Goal: Information Seeking & Learning: Check status

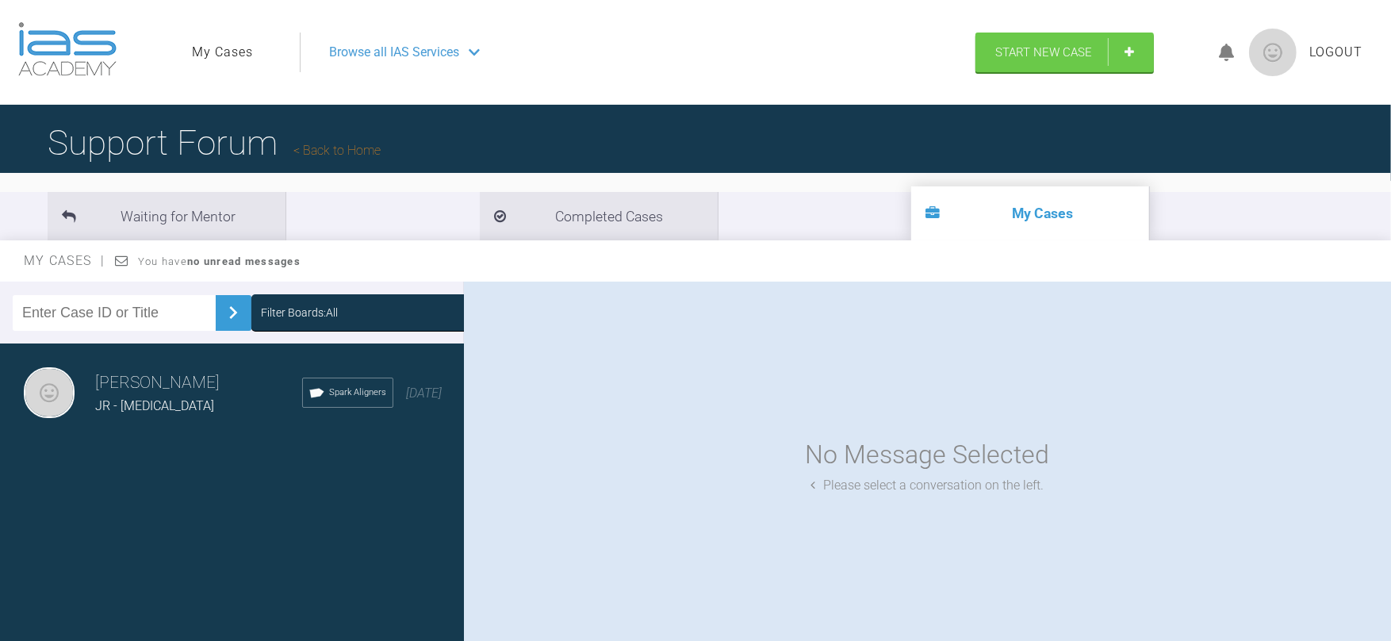
click at [308, 389] on icon at bounding box center [317, 393] width 18 height 18
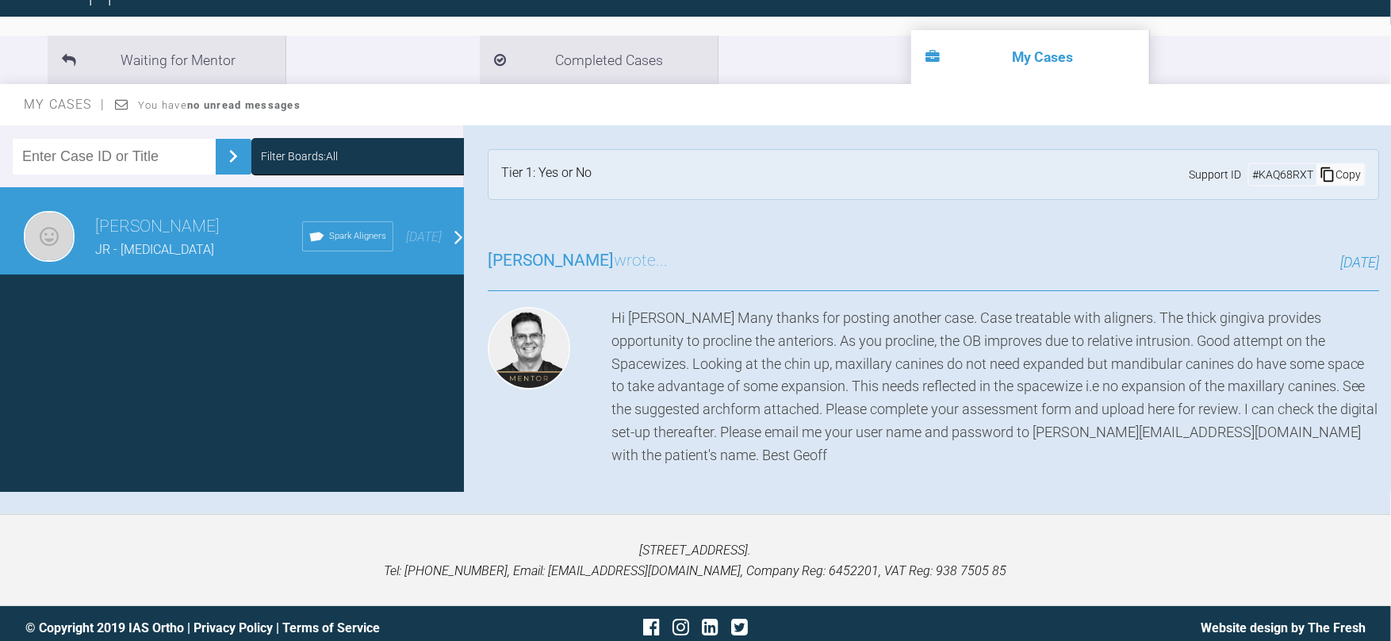
scroll to position [161, 0]
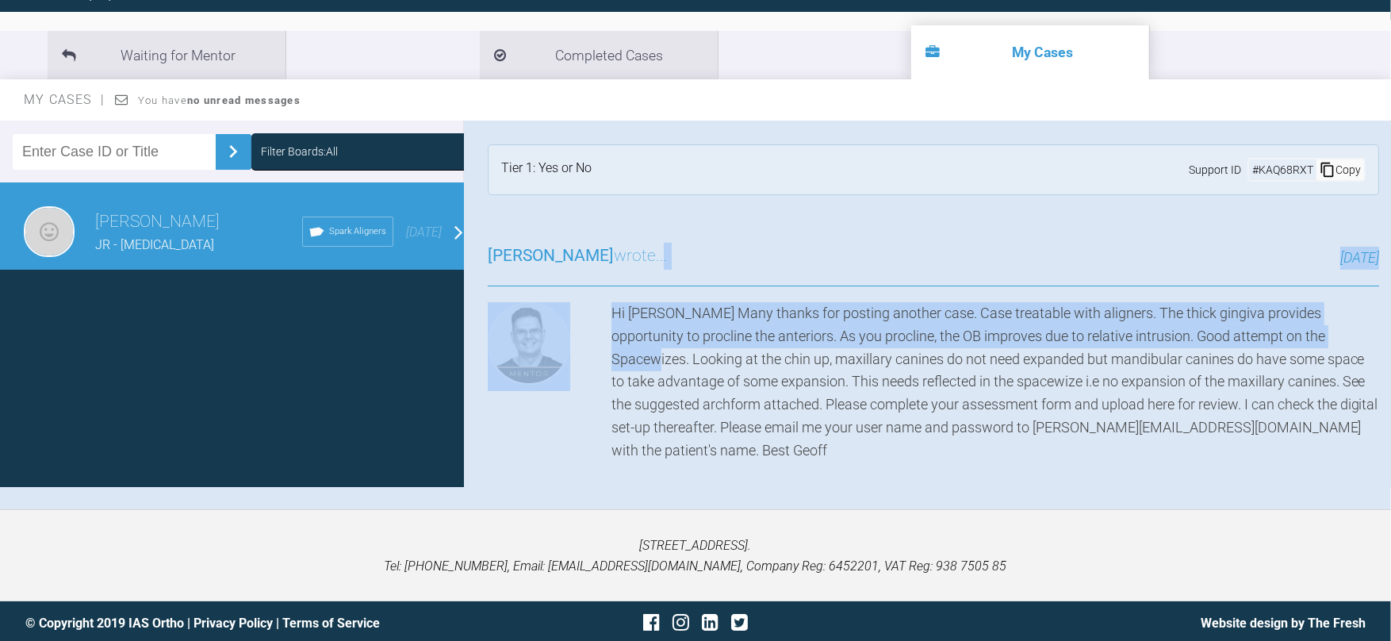
drag, startPoint x: 622, startPoint y: 349, endPoint x: 624, endPoint y: 263, distance: 85.7
click at [624, 263] on div "[PERSON_NAME] wrote... [DATE] Hi [PERSON_NAME] Many thanks for posting another …" at bounding box center [933, 442] width 939 height 447
click at [743, 226] on div "Geoff Stone wrote... 10 days ago Hi Katie Many thanks for posting another case.…" at bounding box center [933, 442] width 939 height 447
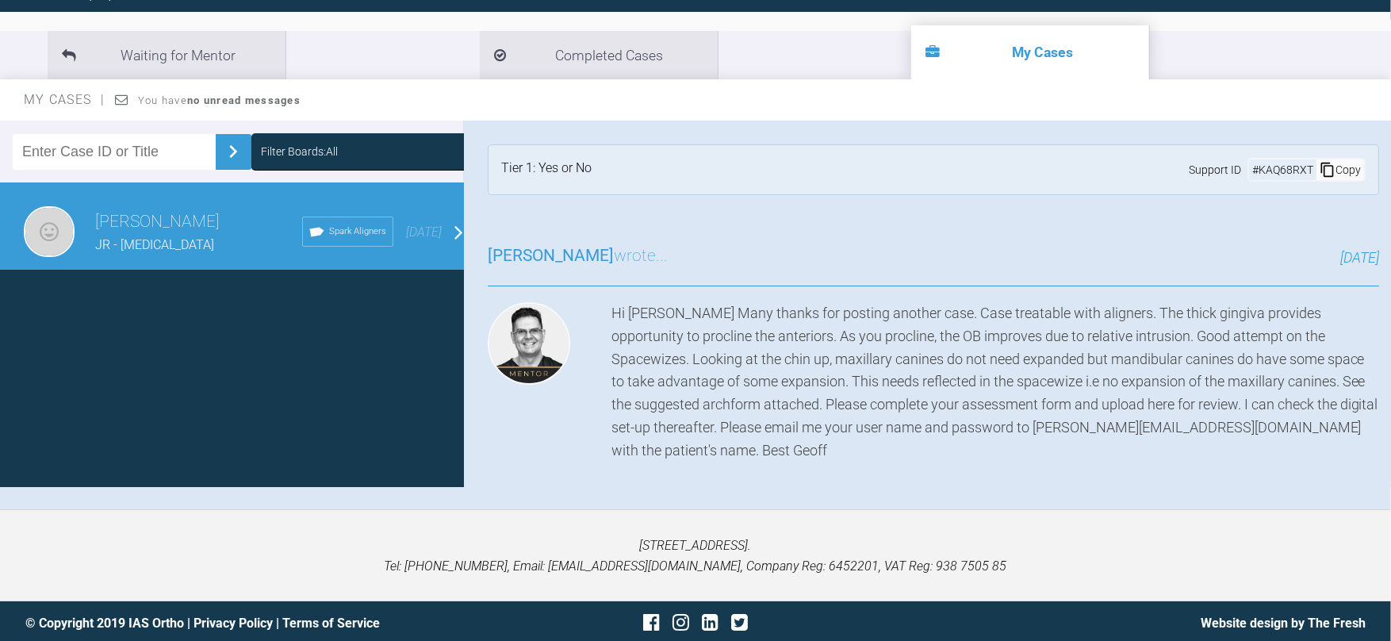
click at [161, 245] on span "JR - [MEDICAL_DATA]" at bounding box center [154, 244] width 119 height 15
click at [406, 226] on span "[DATE]" at bounding box center [424, 231] width 36 height 15
click at [211, 249] on div "JR - [MEDICAL_DATA]" at bounding box center [198, 245] width 207 height 21
click at [63, 232] on img at bounding box center [49, 231] width 51 height 51
click at [841, 250] on div "[DATE]" at bounding box center [1024, 258] width 712 height 23
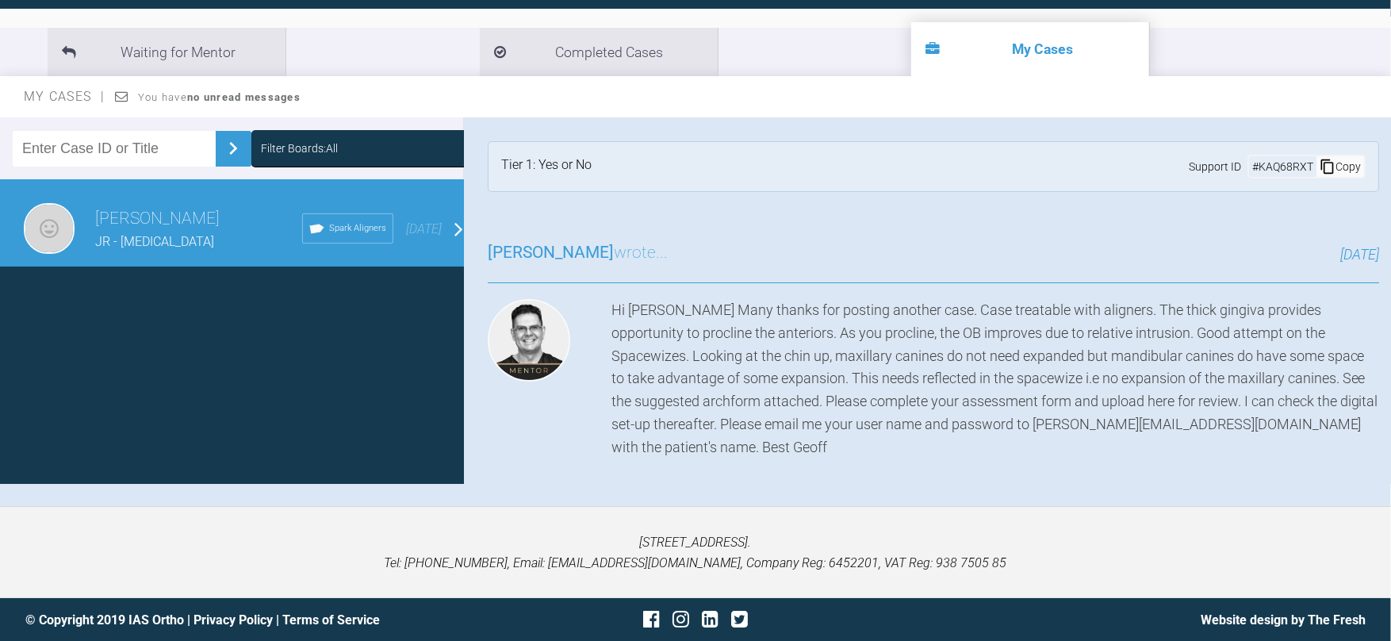
scroll to position [98, 0]
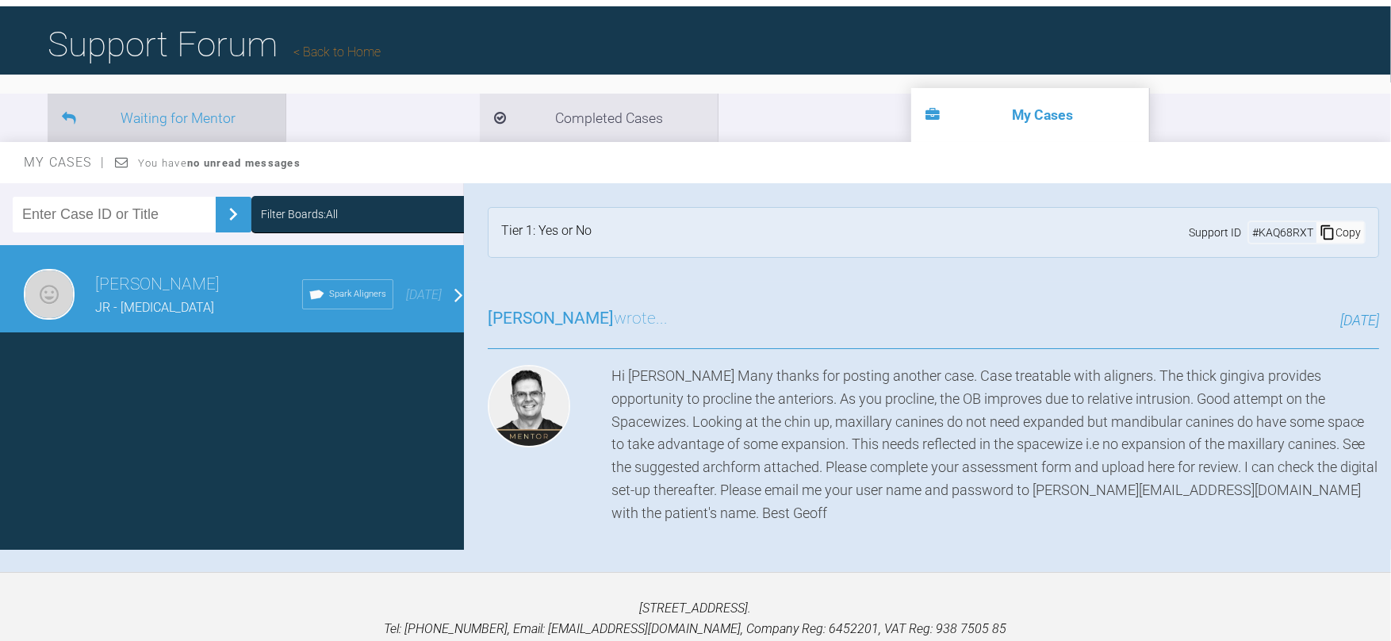
click at [217, 125] on li "Waiting for Mentor" at bounding box center [167, 118] width 238 height 48
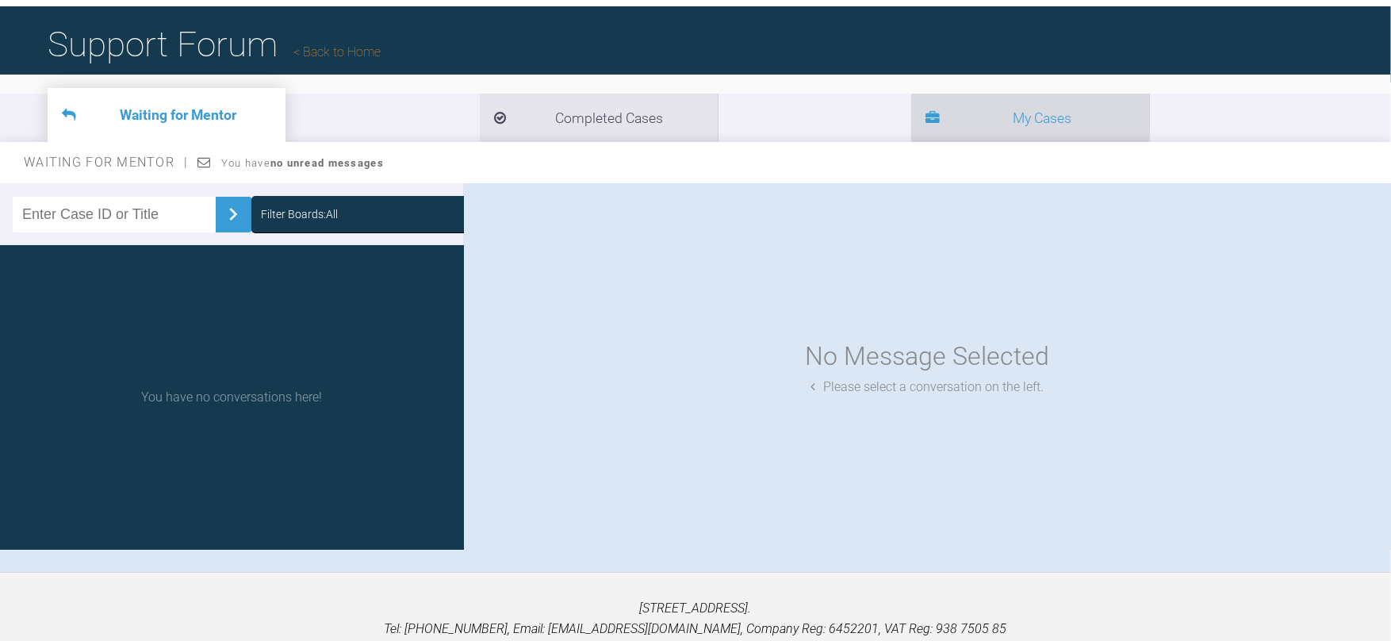
click at [911, 110] on li "My Cases" at bounding box center [1030, 118] width 238 height 48
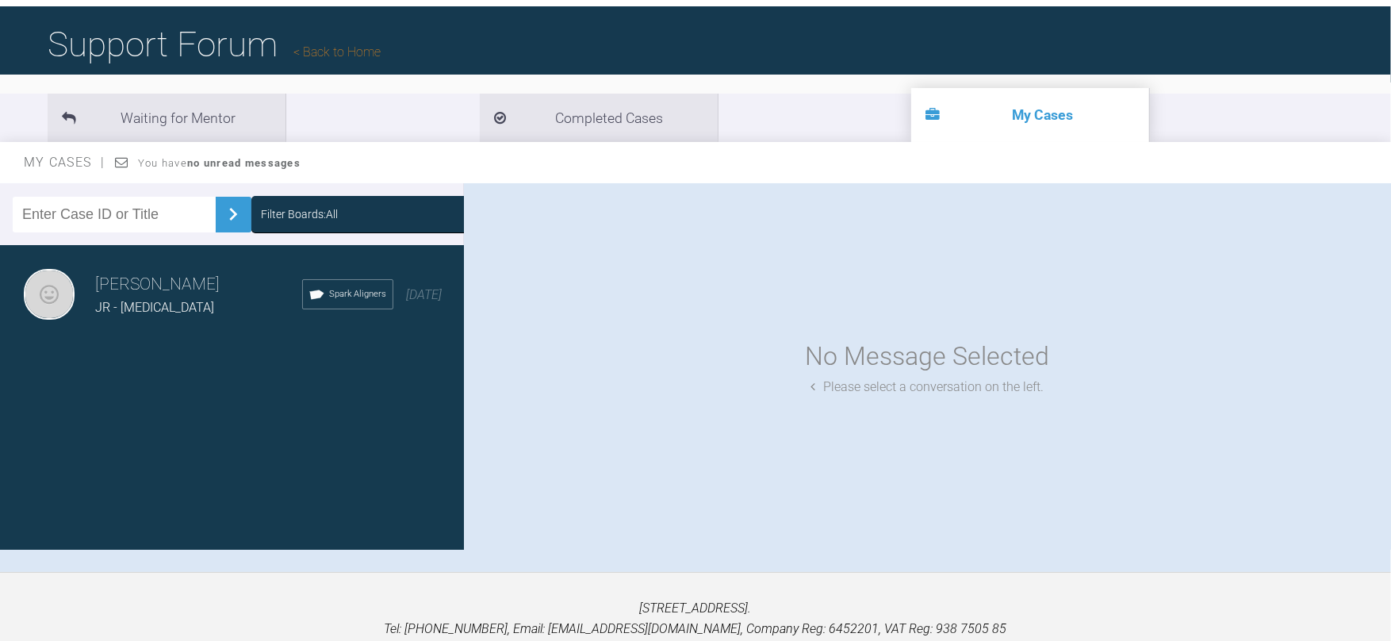
click at [182, 298] on div "JR - [MEDICAL_DATA]" at bounding box center [198, 307] width 207 height 21
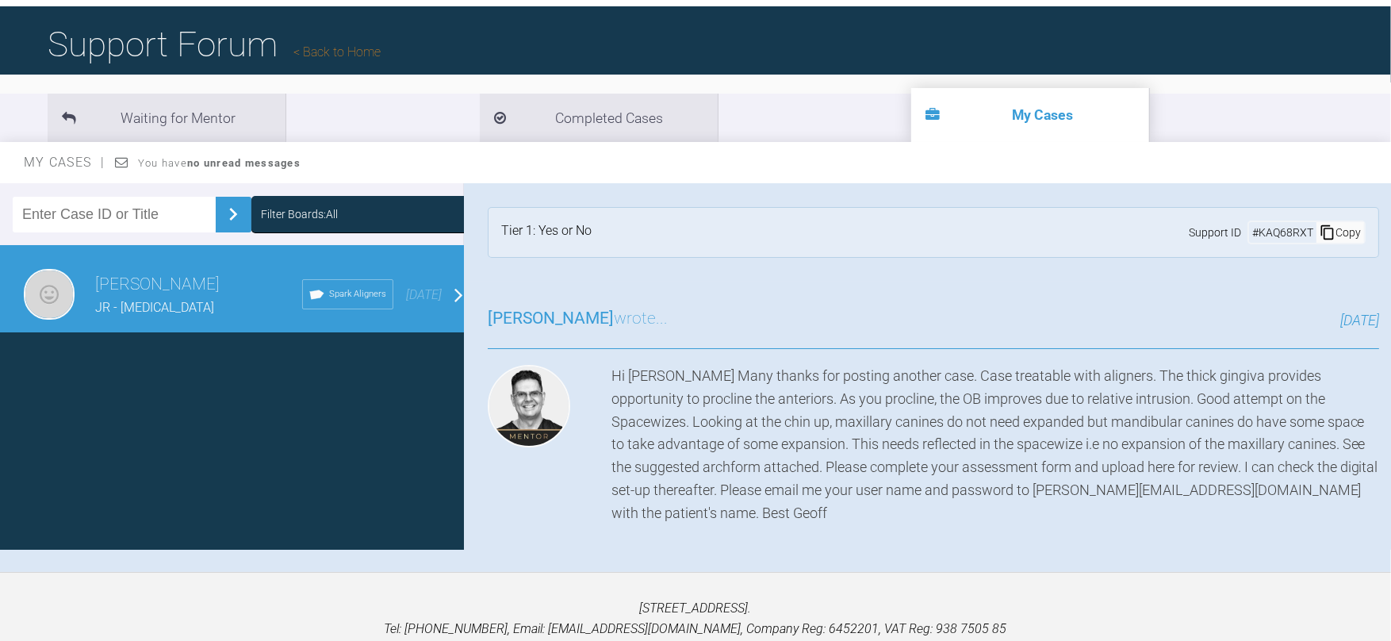
click at [687, 298] on div "Geoff Stone wrote... 10 days ago Hi Katie Many thanks for posting another case.…" at bounding box center [933, 505] width 939 height 447
click at [329, 297] on span "Spark Aligners" at bounding box center [357, 294] width 57 height 14
click at [505, 294] on div "Geoff Stone wrote... 10 days ago Hi Katie Many thanks for posting another case.…" at bounding box center [933, 505] width 939 height 447
click at [634, 240] on div "Tier 1: Yes or No Support ID # KAQ68RXT Copy" at bounding box center [934, 232] width 892 height 51
click at [226, 223] on img at bounding box center [233, 213] width 25 height 25
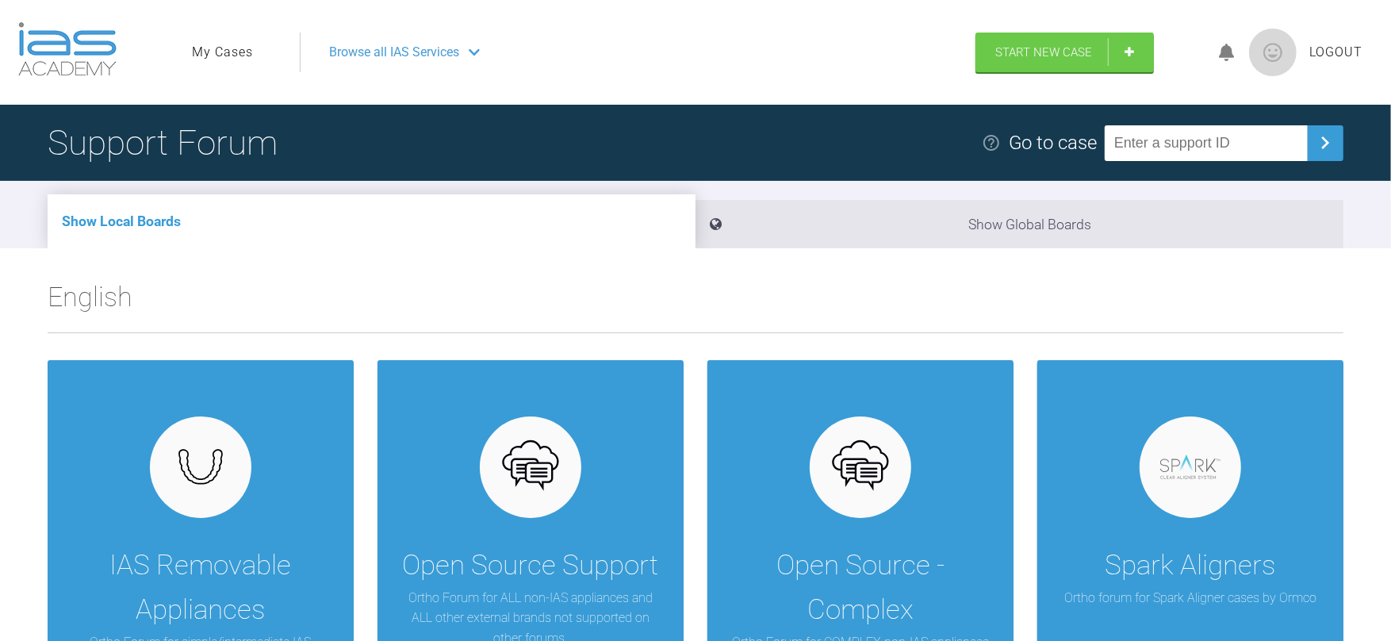
click at [236, 56] on link "My Cases" at bounding box center [222, 52] width 61 height 21
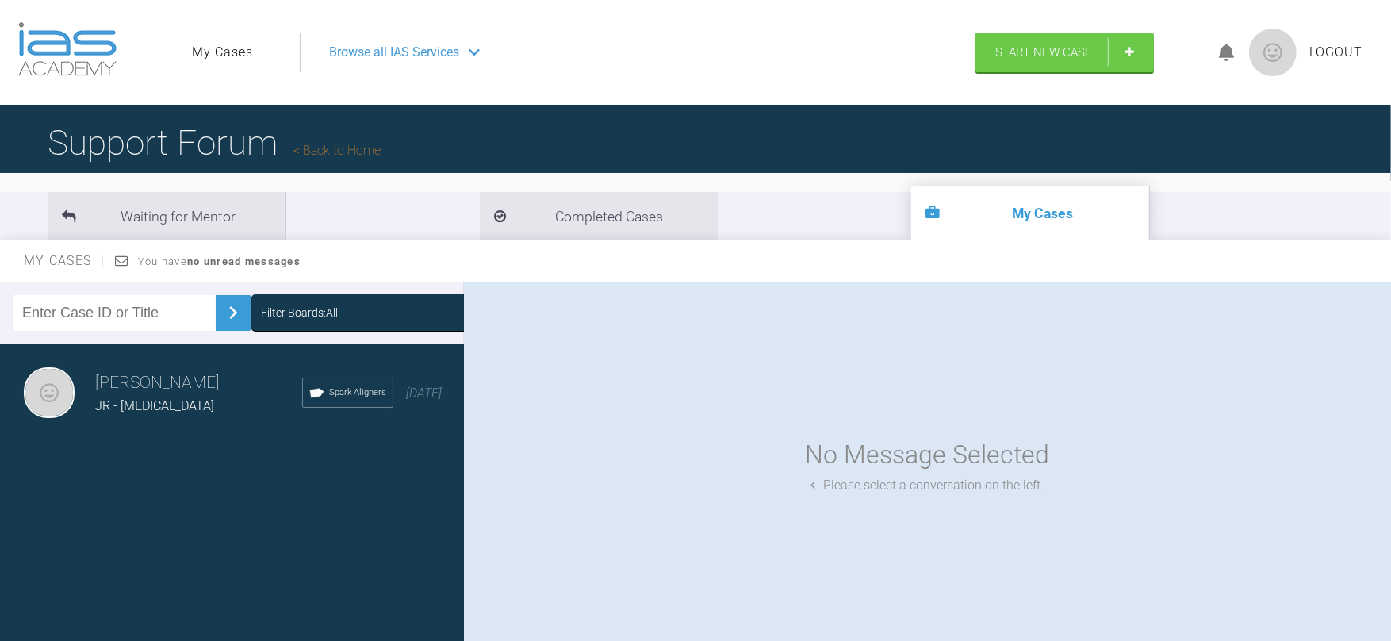
click at [139, 386] on h3 "[PERSON_NAME]" at bounding box center [198, 383] width 207 height 27
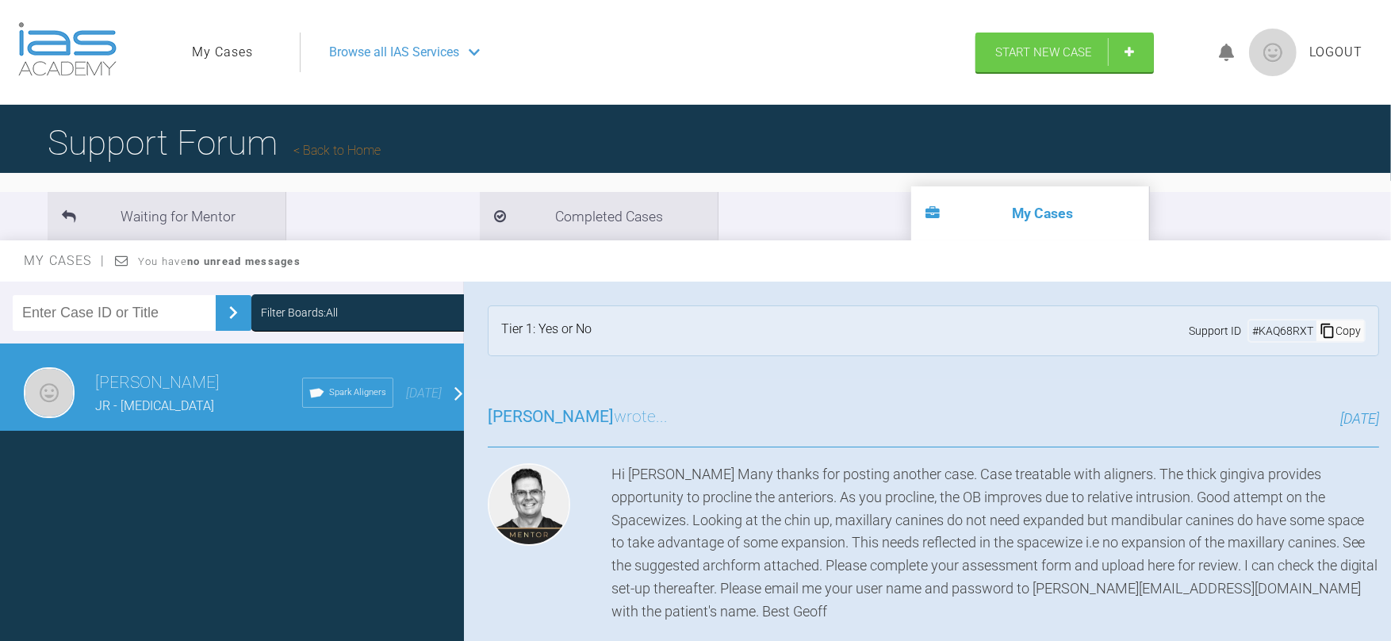
click at [750, 344] on div "Tier 1: Yes or No Support ID # KAQ68RXT Copy" at bounding box center [934, 330] width 892 height 51
click at [833, 405] on div "[PERSON_NAME] wrote... [DATE]" at bounding box center [934, 426] width 892 height 44
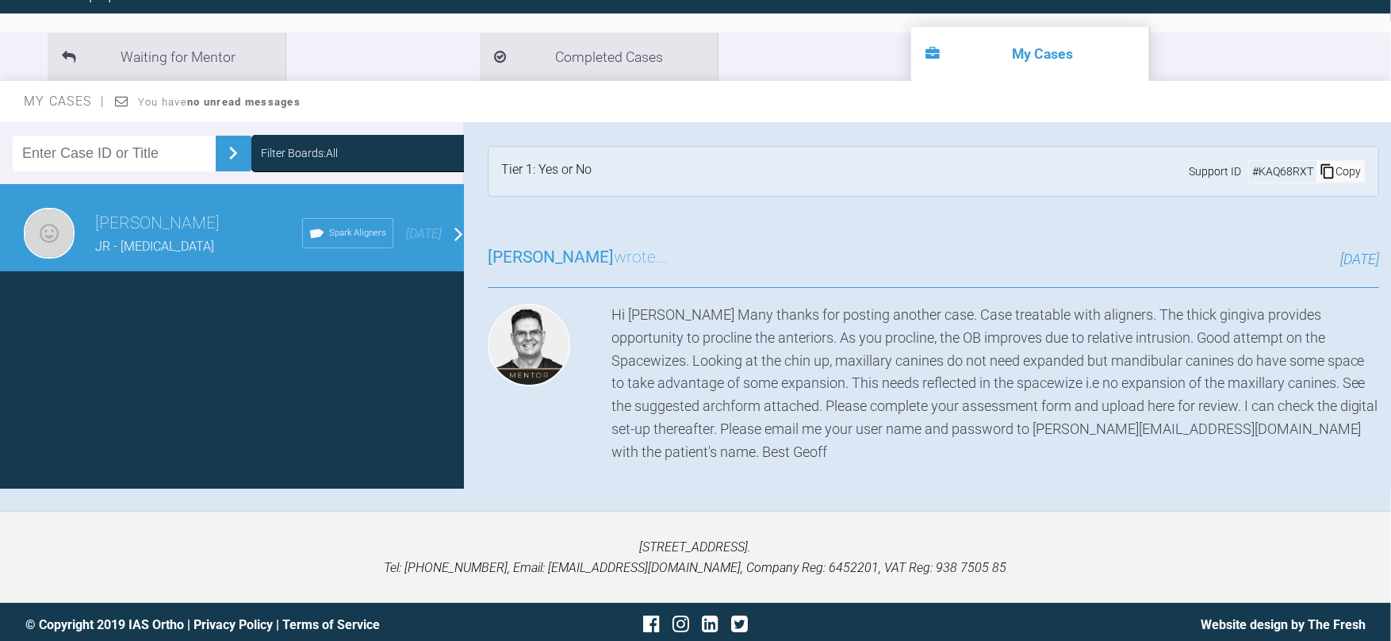
scroll to position [163, 0]
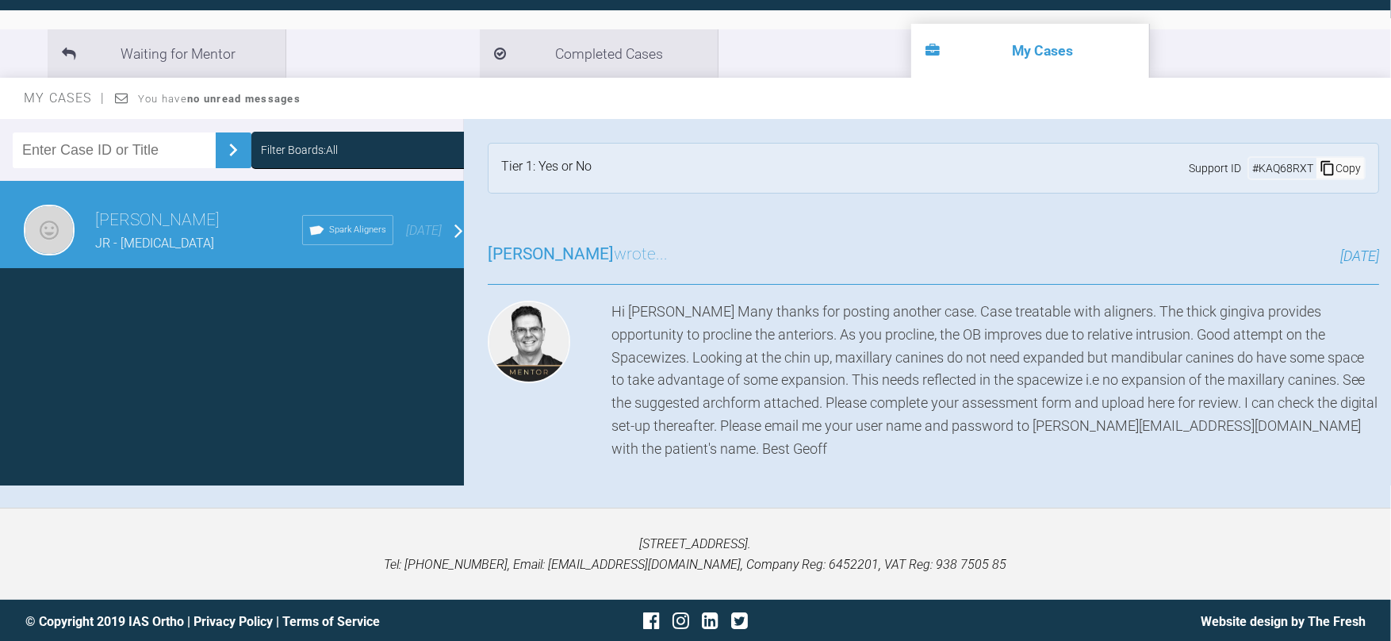
click at [447, 152] on div "Filter Boards: All" at bounding box center [370, 149] width 219 height 17
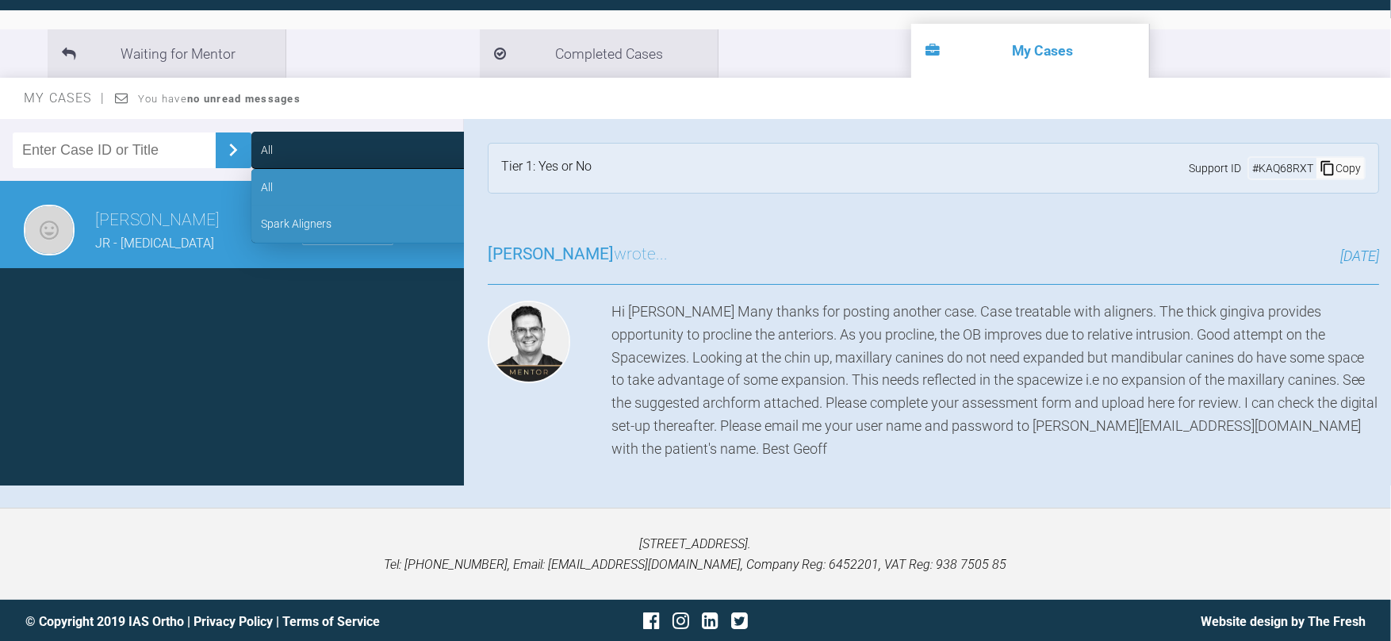
click at [390, 225] on div "Spark Aligners" at bounding box center [370, 223] width 238 height 36
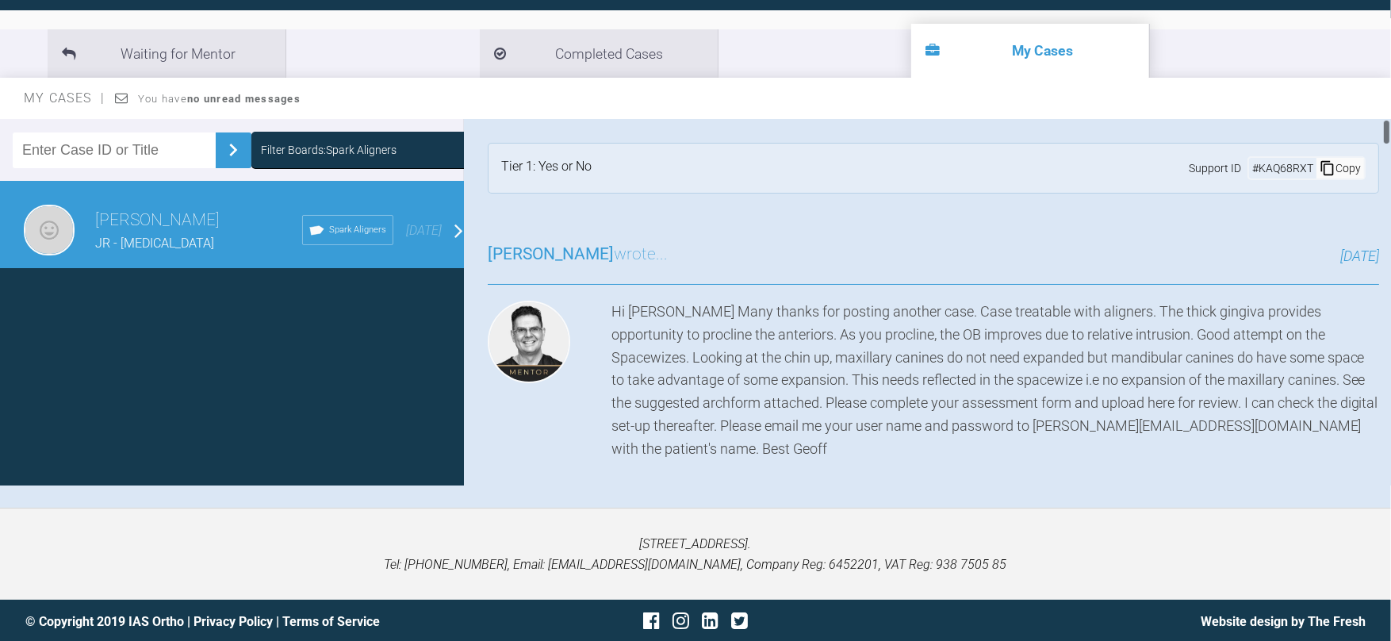
click at [625, 158] on div "Tier 1: Yes or No Support ID # KAQ68RXT Copy" at bounding box center [934, 168] width 892 height 51
click at [211, 58] on li "Waiting for Mentor" at bounding box center [167, 53] width 238 height 48
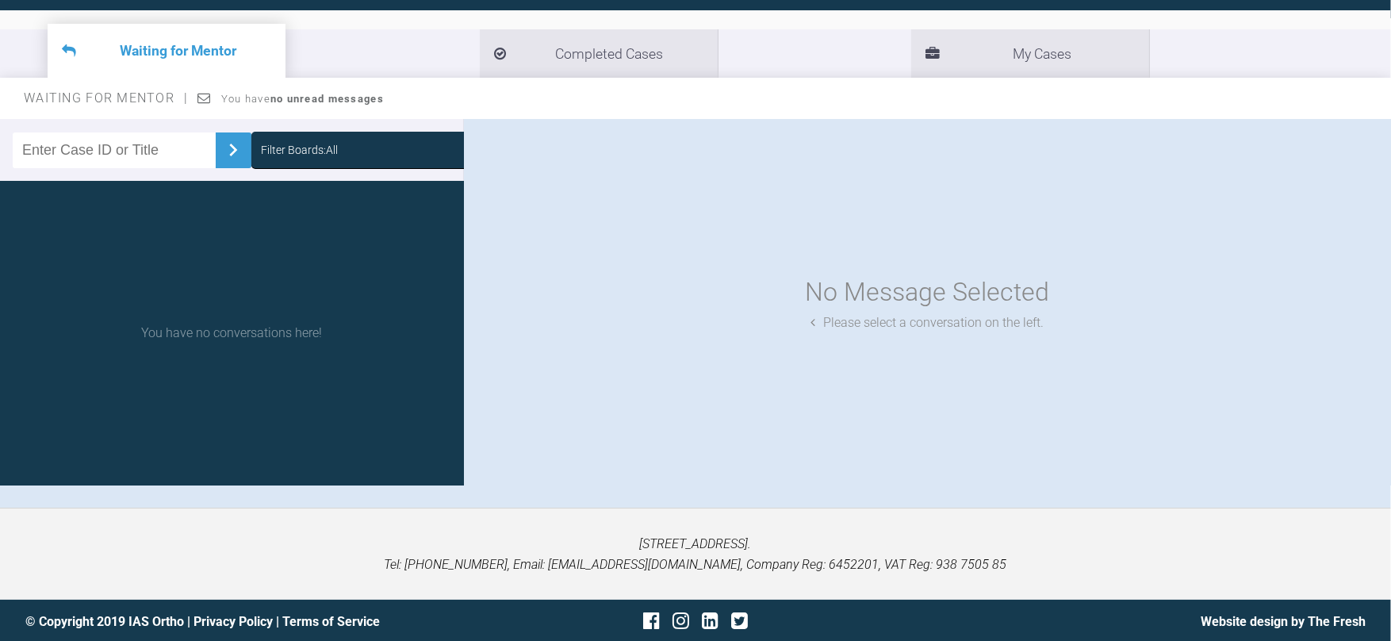
click at [85, 150] on input "text" at bounding box center [114, 150] width 203 height 36
type input "J"
click at [911, 58] on li "My Cases" at bounding box center [1030, 53] width 238 height 48
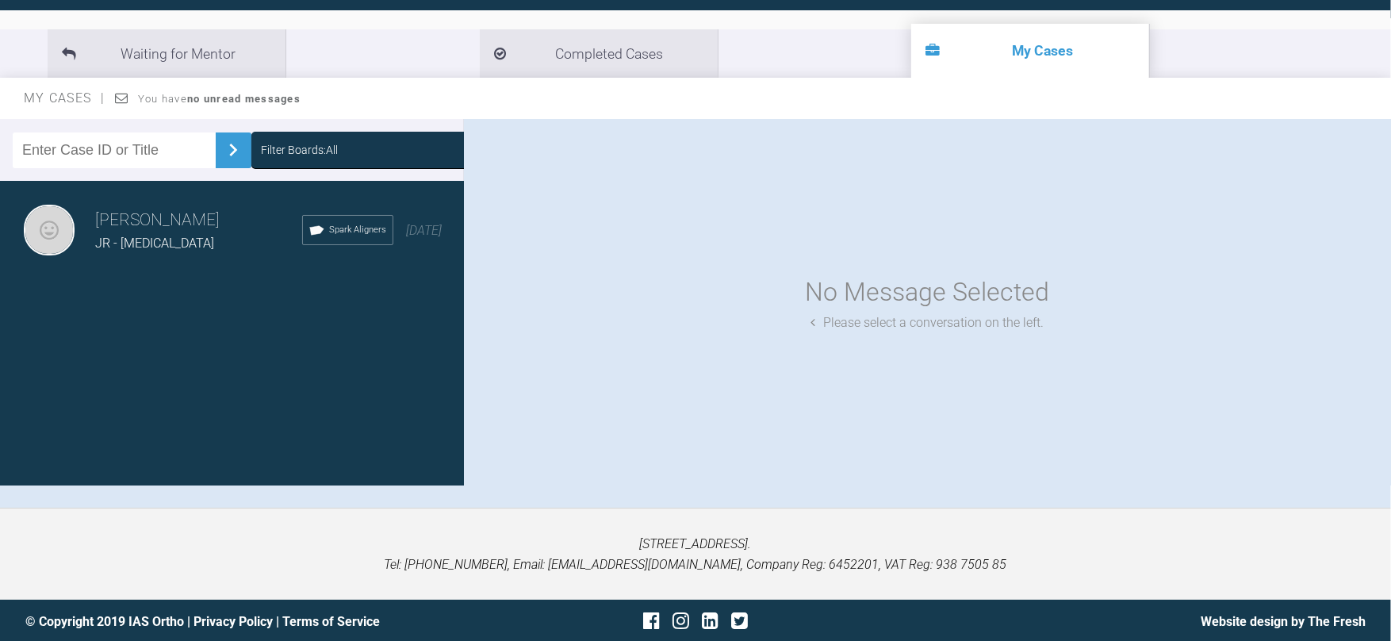
click at [169, 223] on h3 "[PERSON_NAME]" at bounding box center [198, 220] width 207 height 27
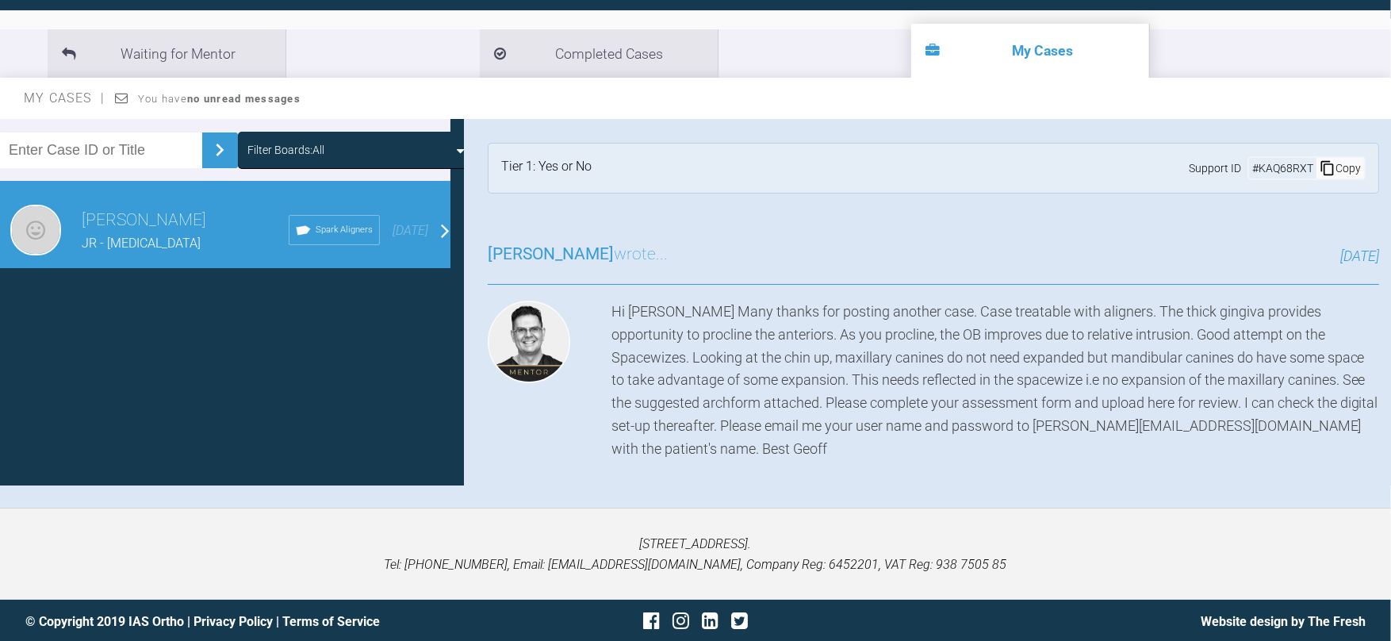
scroll to position [0, 14]
click at [739, 162] on div "Tier 1: Yes or No Support ID # KAQ68RXT Copy" at bounding box center [934, 168] width 892 height 51
drag, startPoint x: 1166, startPoint y: 433, endPoint x: 1037, endPoint y: 426, distance: 129.5
click at [1037, 426] on div "Hi [PERSON_NAME] Many thanks for posting another case. Case treatable with alig…" at bounding box center [996, 381] width 768 height 160
copy div "[PERSON_NAME][EMAIL_ADDRESS][DOMAIN_NAME]"
